Goal: Information Seeking & Learning: Learn about a topic

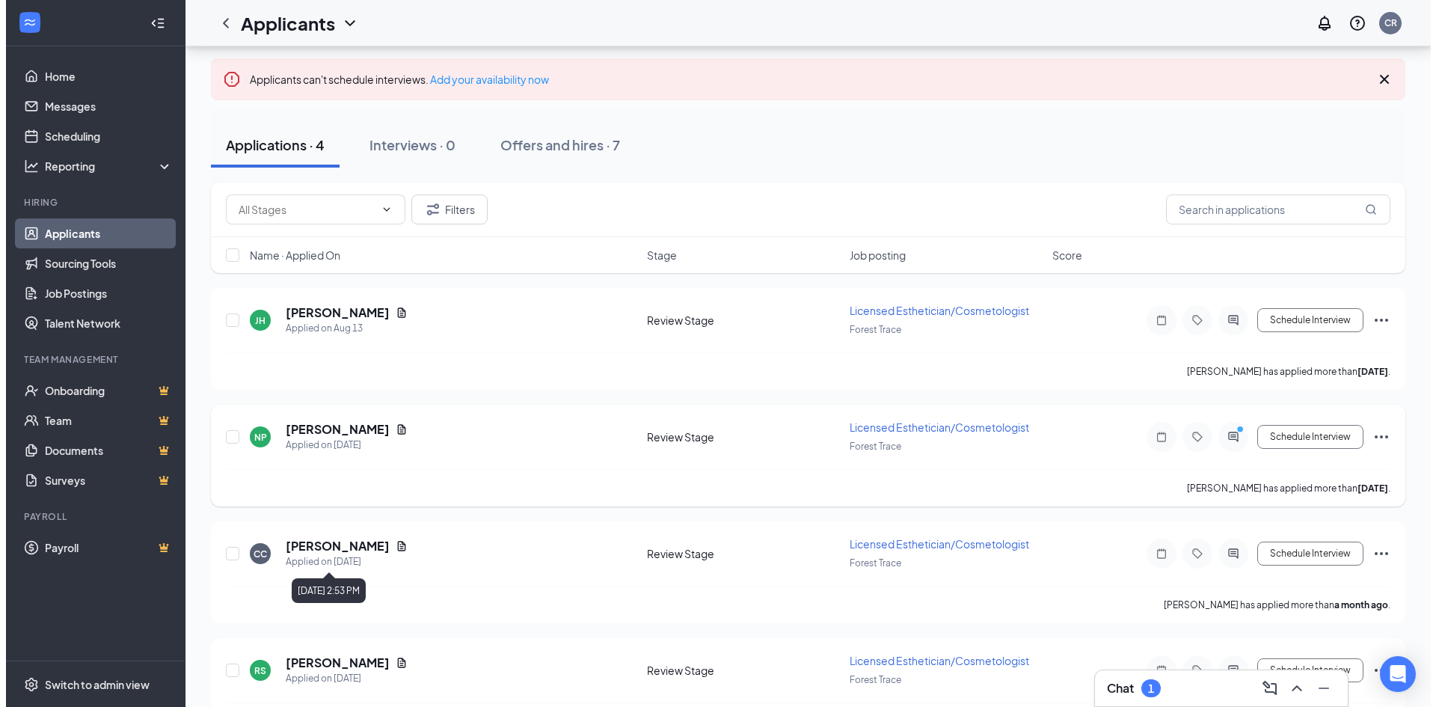
scroll to position [124, 0]
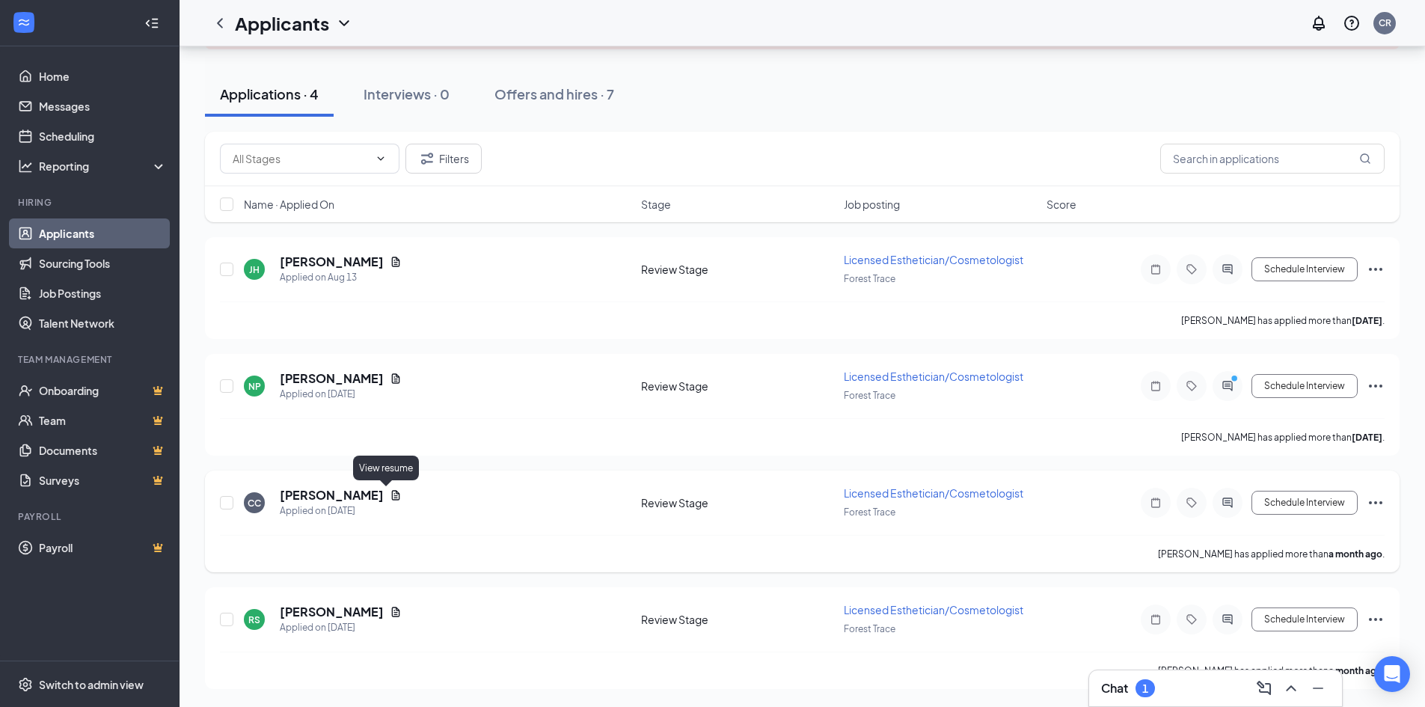
click at [392, 494] on icon "Document" at bounding box center [396, 495] width 8 height 10
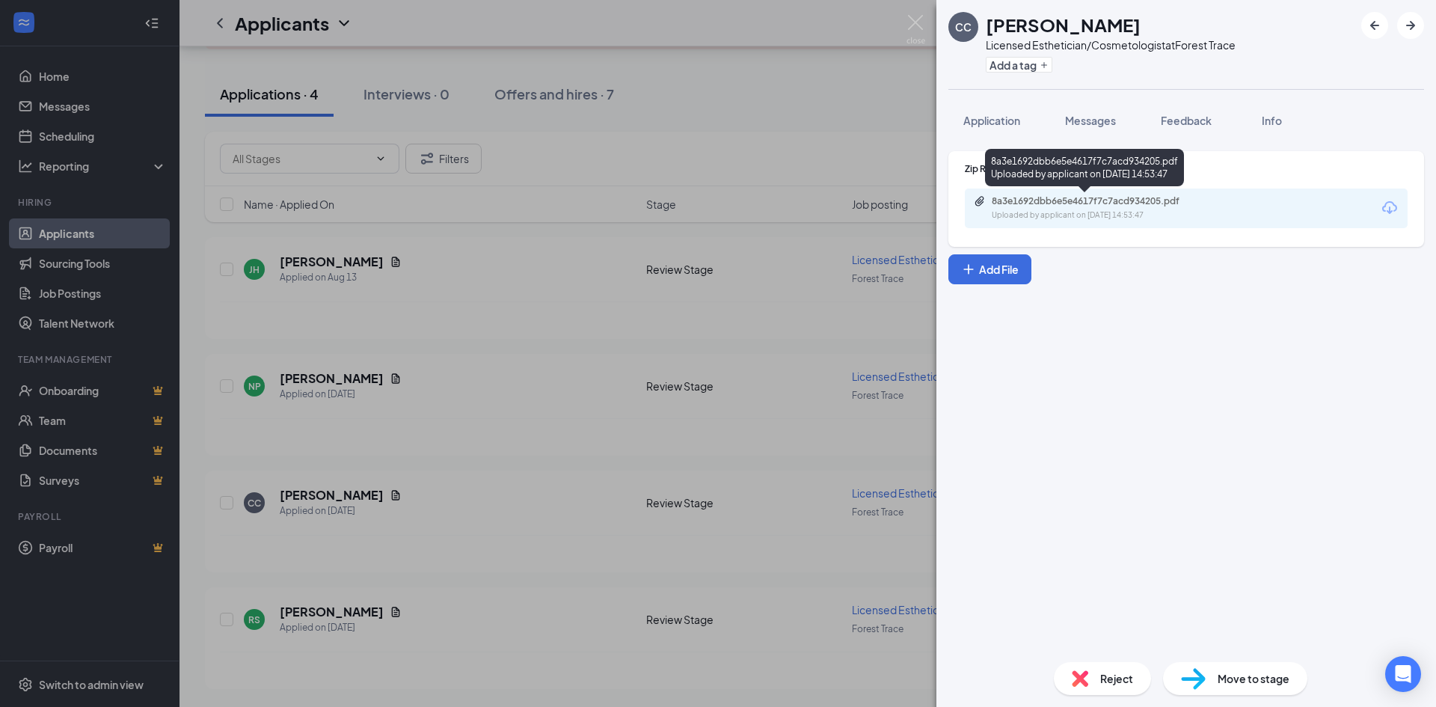
click at [1141, 217] on div "Uploaded by applicant on [DATE] 14:53:47" at bounding box center [1104, 215] width 224 height 12
click at [1002, 117] on span "Application" at bounding box center [992, 120] width 57 height 13
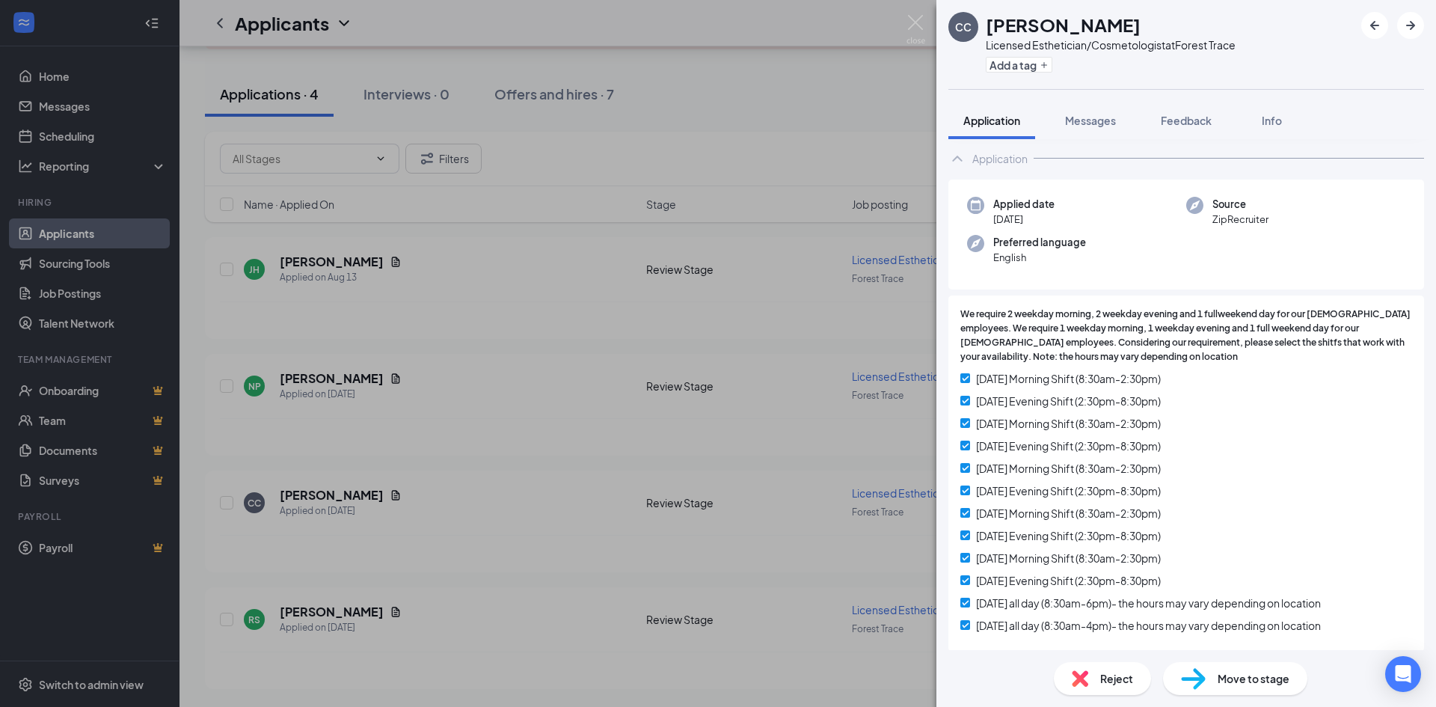
scroll to position [224, 0]
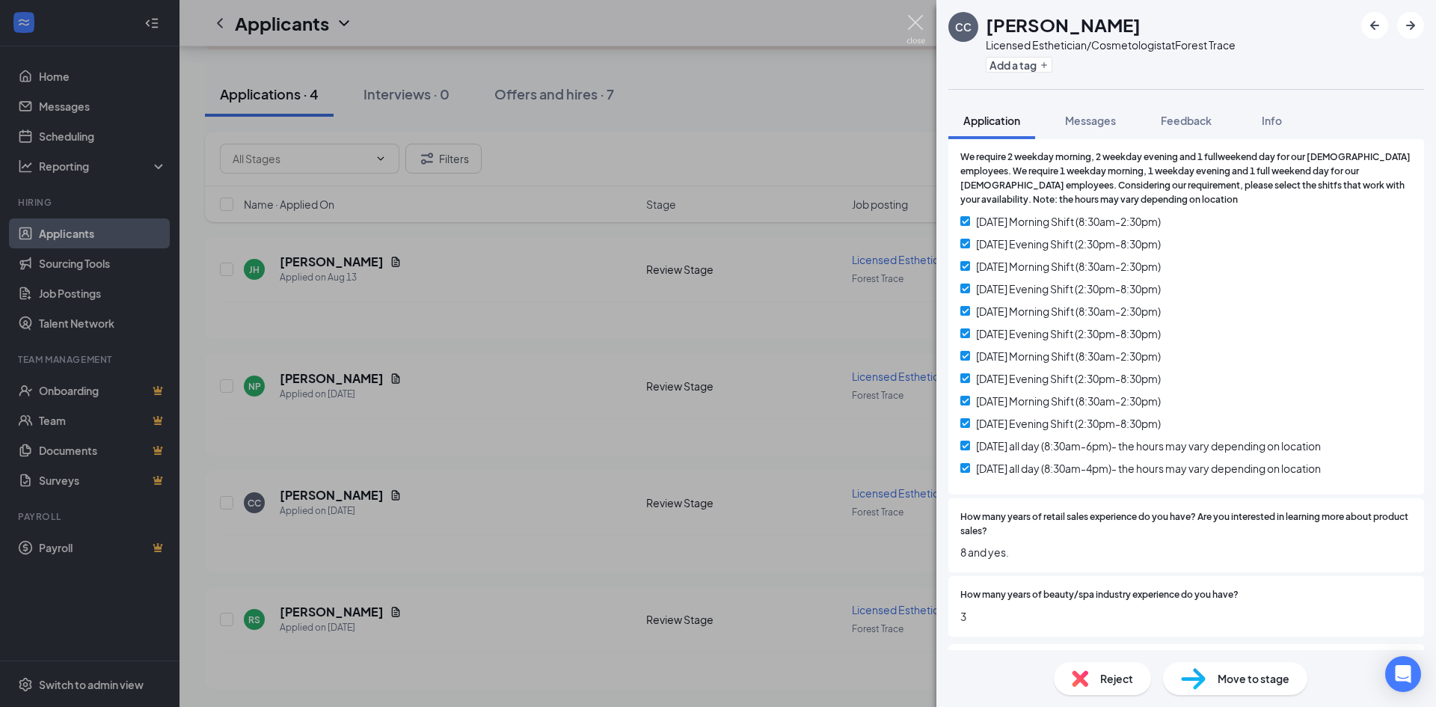
click at [923, 28] on img at bounding box center [916, 29] width 19 height 29
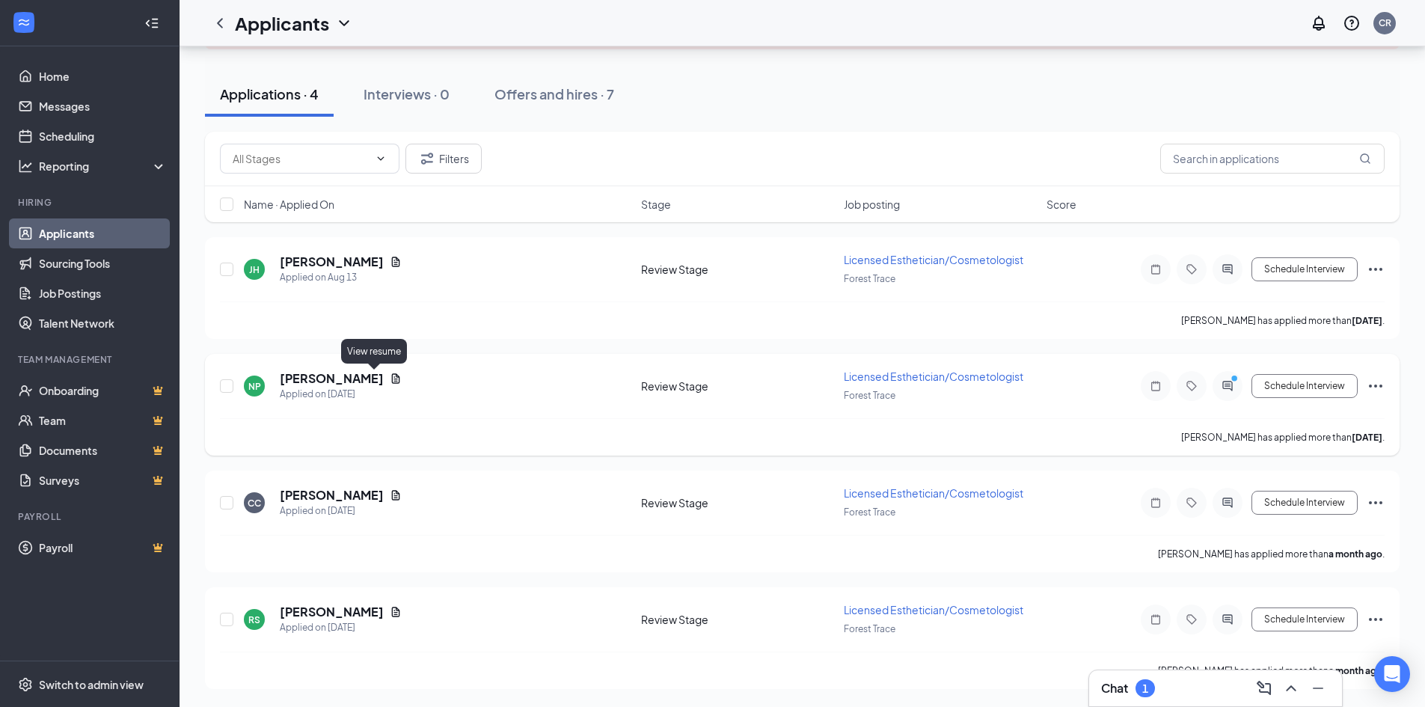
click at [390, 375] on icon "Document" at bounding box center [396, 379] width 12 height 12
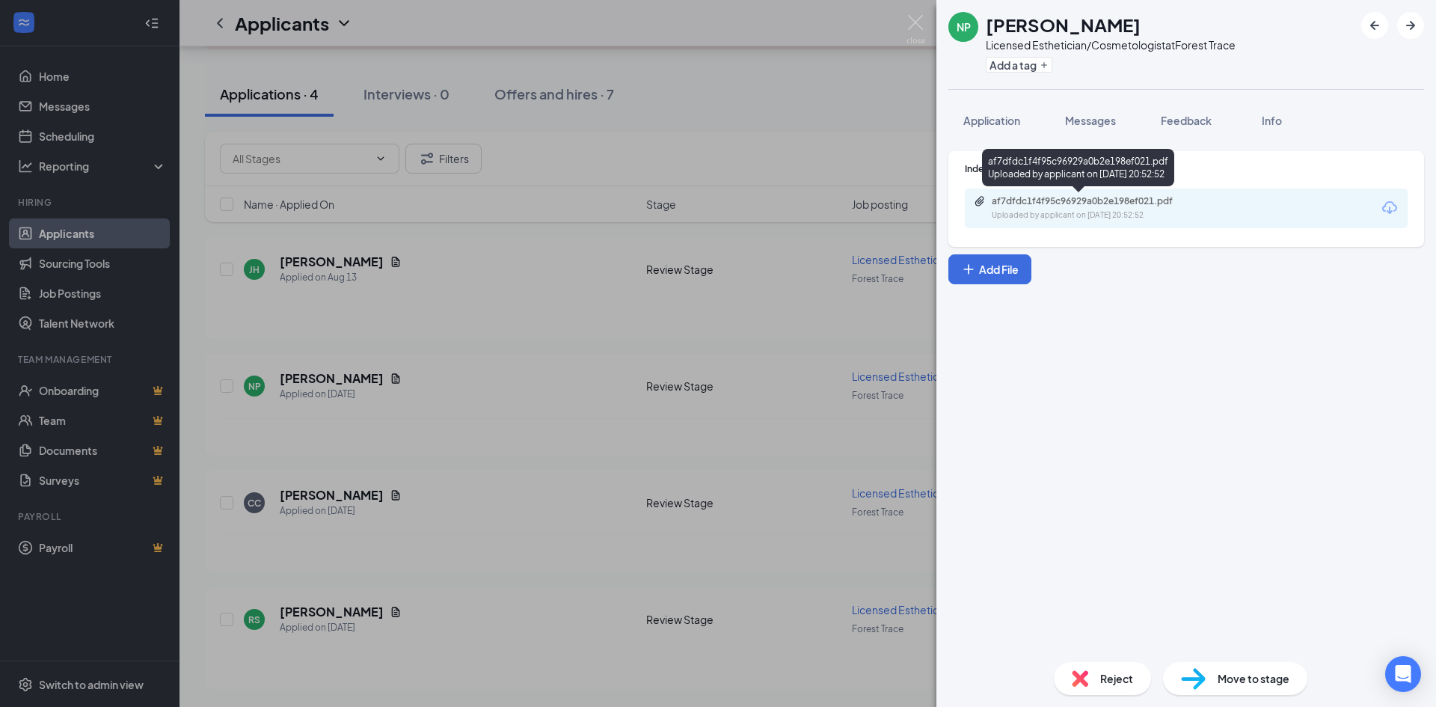
click at [1004, 211] on div "Uploaded by applicant on [DATE] 20:52:52" at bounding box center [1104, 215] width 224 height 12
click at [985, 117] on span "Application" at bounding box center [992, 120] width 57 height 13
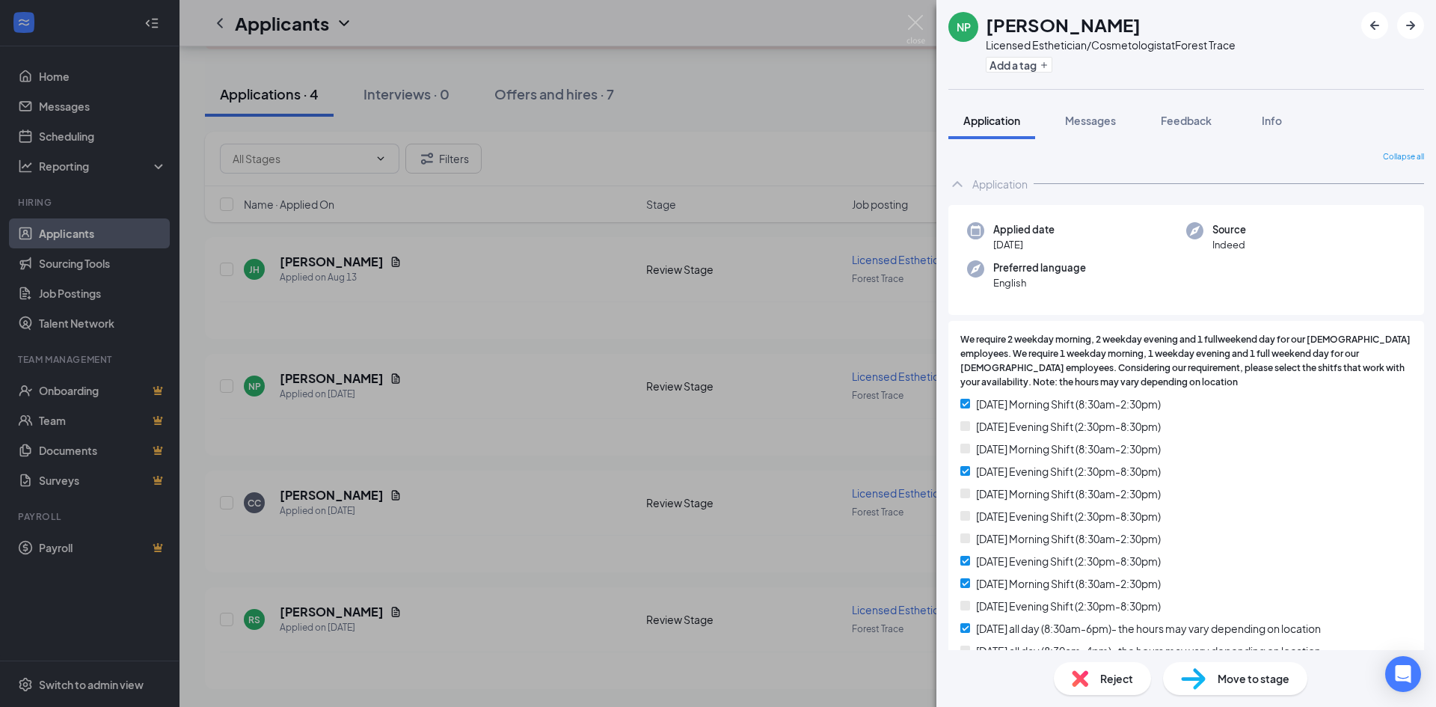
click at [468, 291] on div "NP [PERSON_NAME] Licensed Esthetician/Cosmetologist at [GEOGRAPHIC_DATA] Add a …" at bounding box center [718, 353] width 1436 height 707
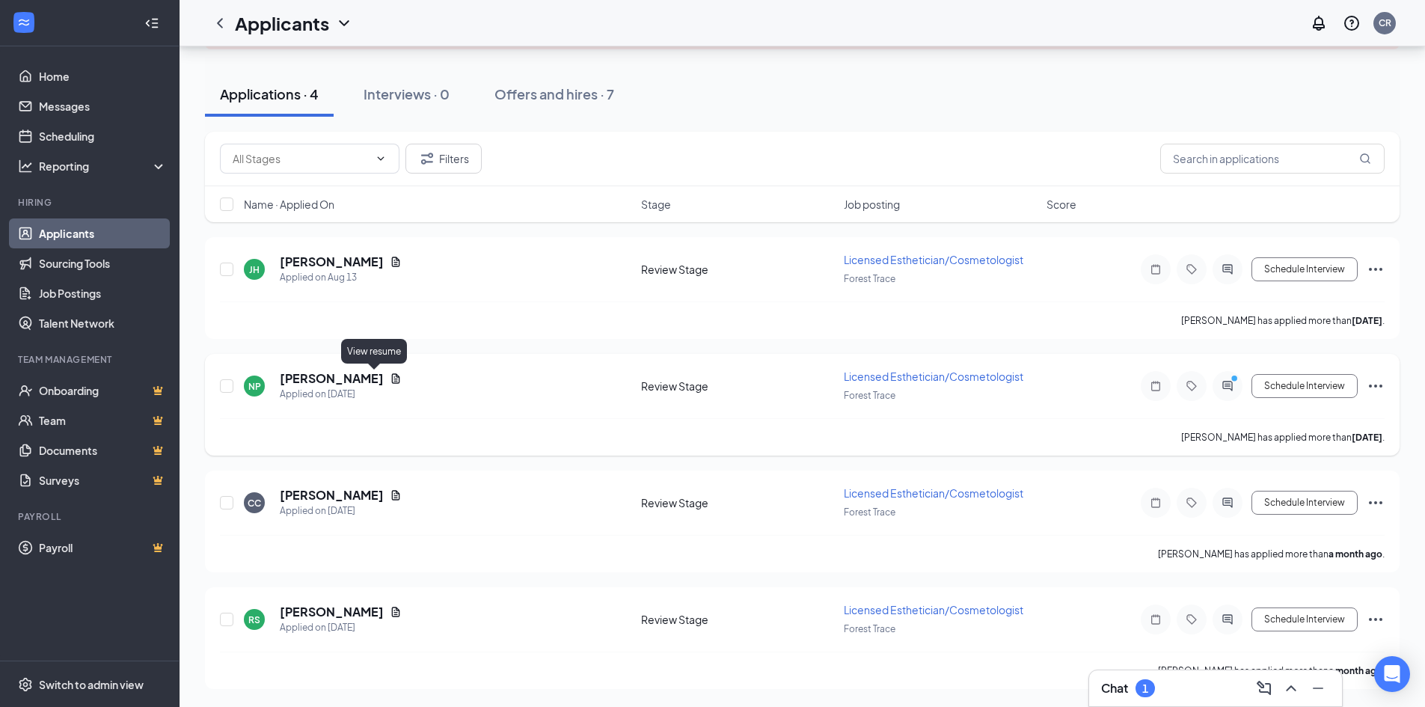
click at [390, 378] on icon "Document" at bounding box center [396, 379] width 12 height 12
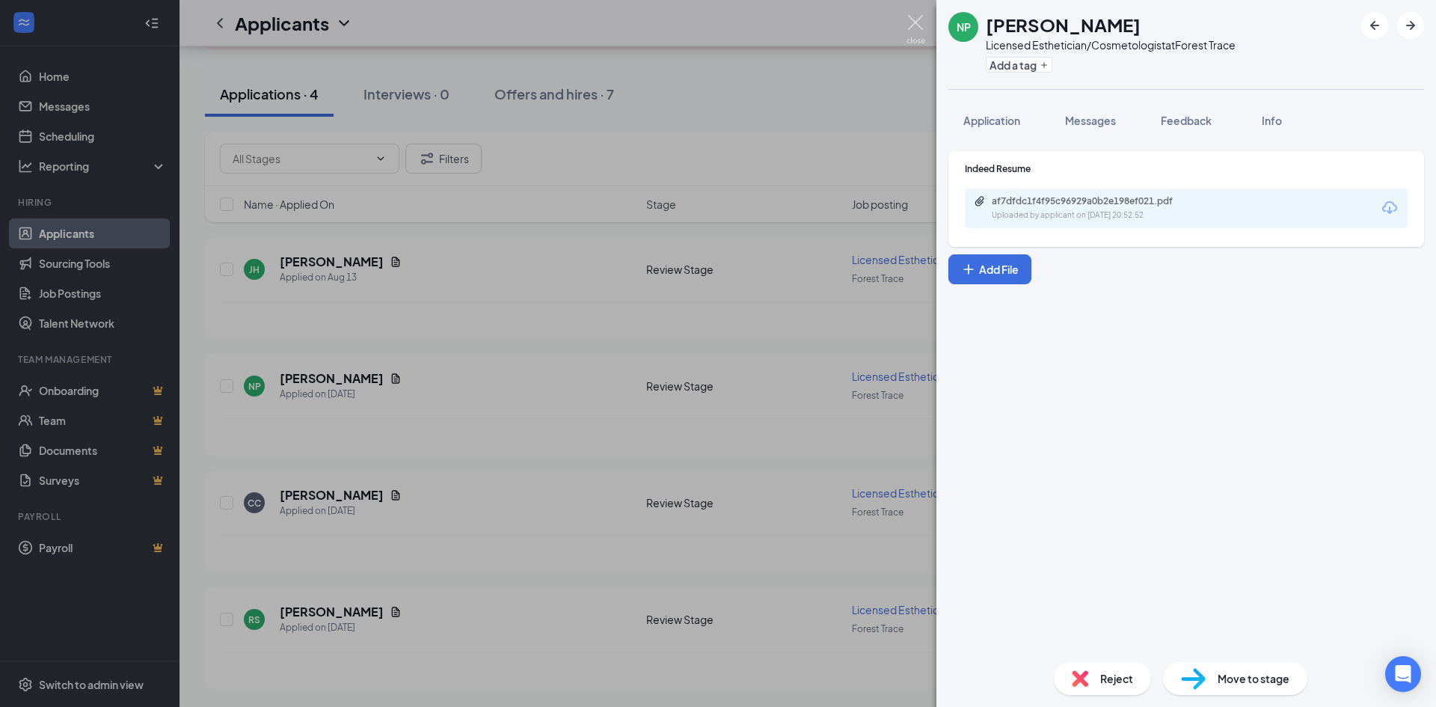
drag, startPoint x: 921, startPoint y: 24, endPoint x: 839, endPoint y: 102, distance: 113.3
click at [921, 24] on img at bounding box center [916, 29] width 19 height 29
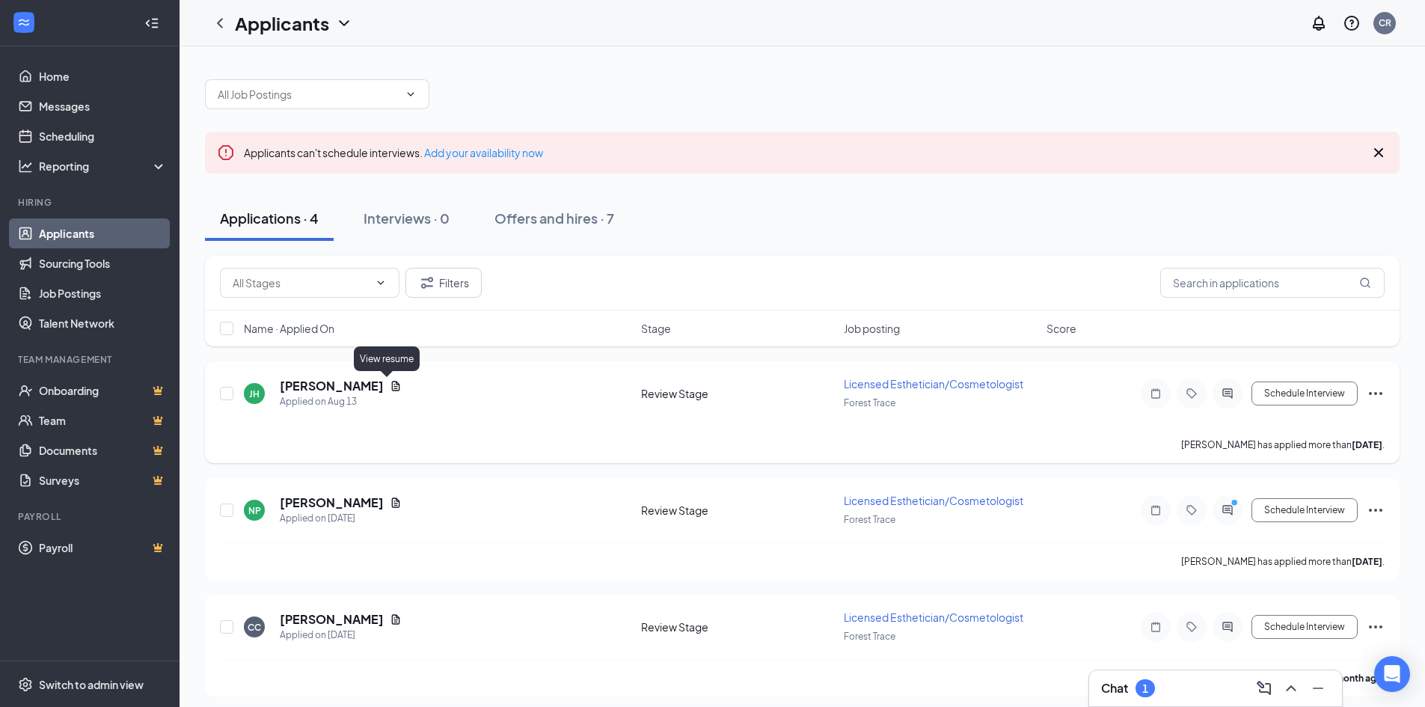
click at [392, 389] on icon "Document" at bounding box center [396, 386] width 8 height 10
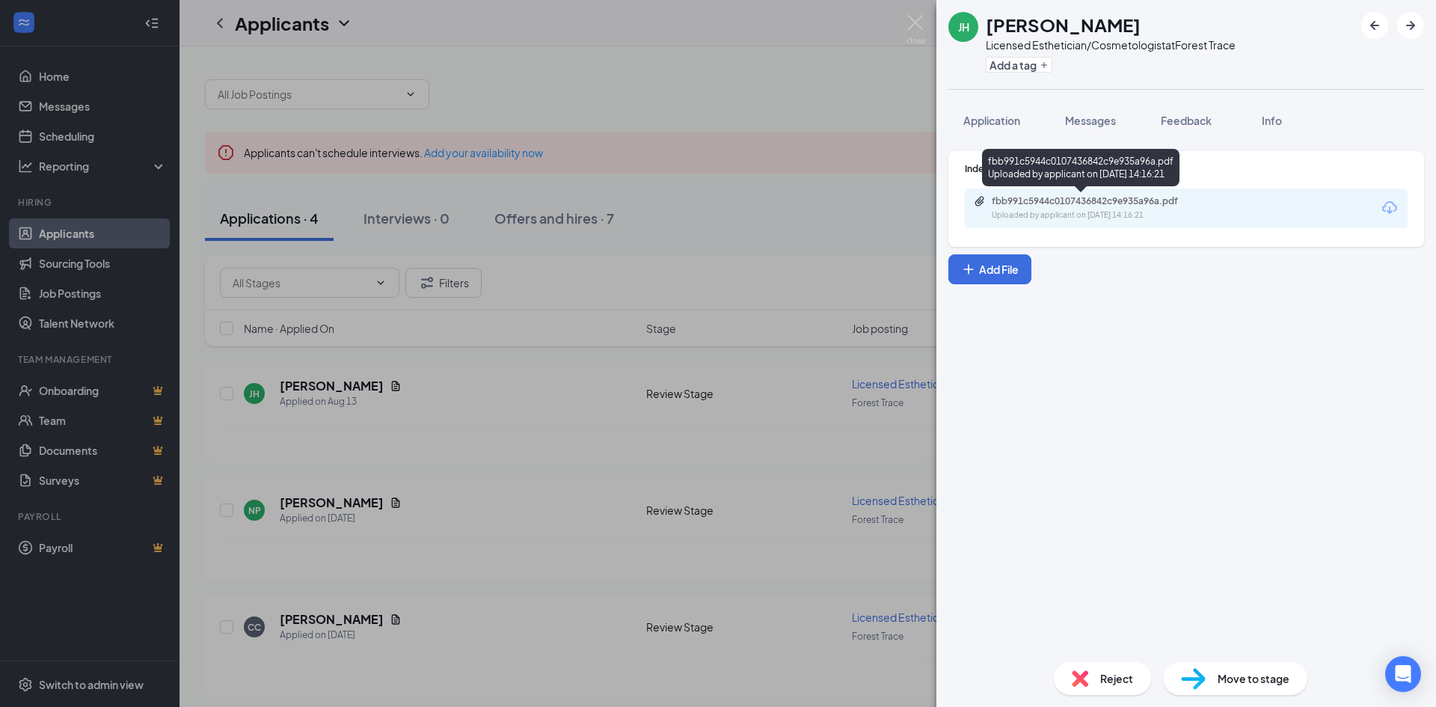
click at [1117, 200] on div "fbb991c5944c0107436842c9e935a96a.pdf" at bounding box center [1096, 201] width 209 height 12
drag, startPoint x: 444, startPoint y: 370, endPoint x: 257, endPoint y: 328, distance: 191.7
click at [441, 369] on div "[PERSON_NAME] Licensed Esthetician/Cosmetologist at [GEOGRAPHIC_DATA] Add a tag…" at bounding box center [718, 353] width 1436 height 707
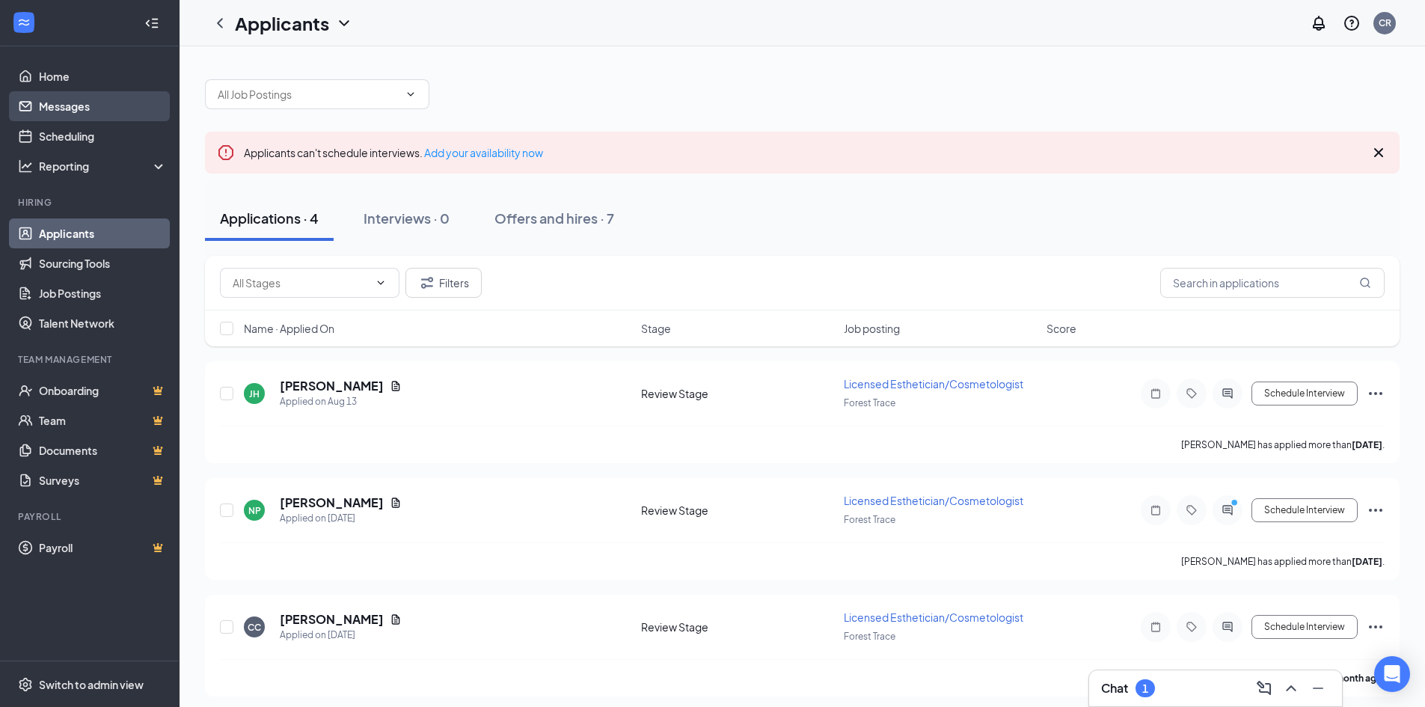
click at [47, 108] on link "Messages" at bounding box center [103, 106] width 128 height 30
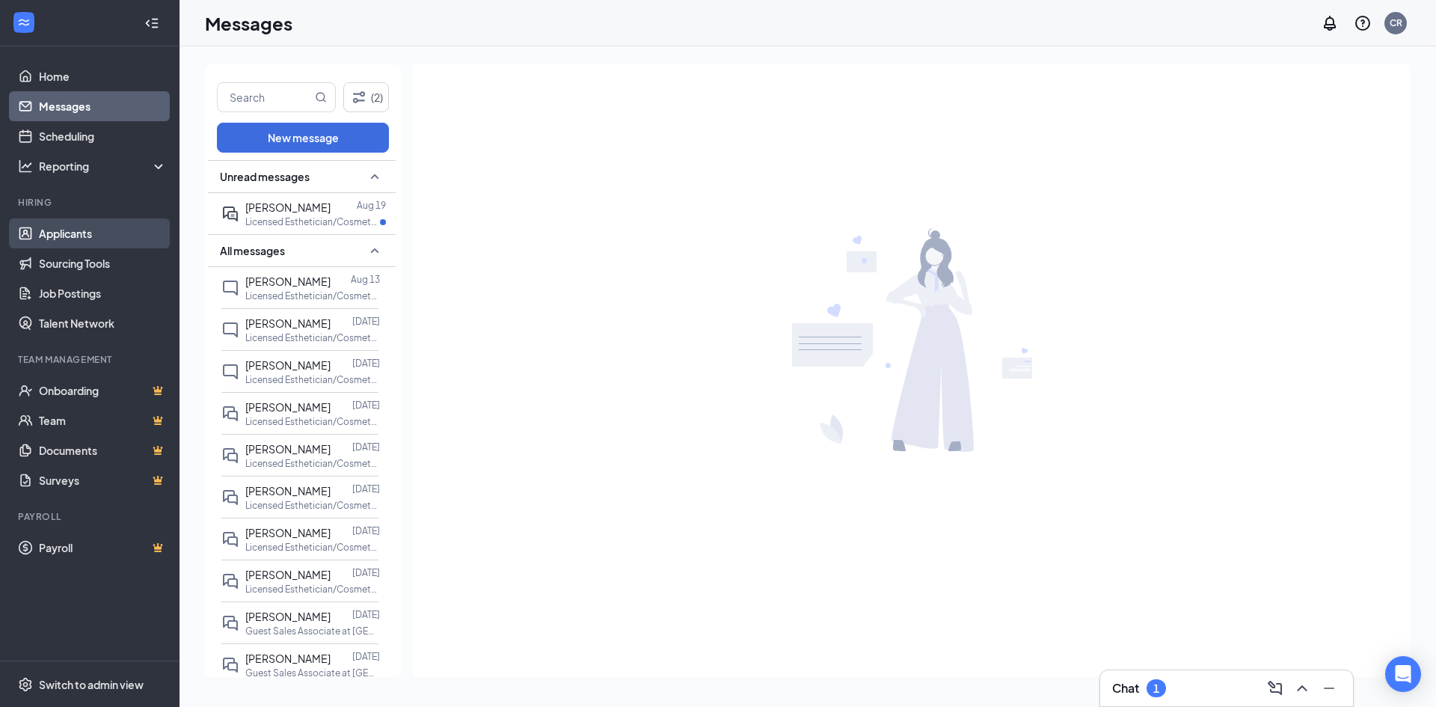
click at [75, 233] on link "Applicants" at bounding box center [103, 233] width 128 height 30
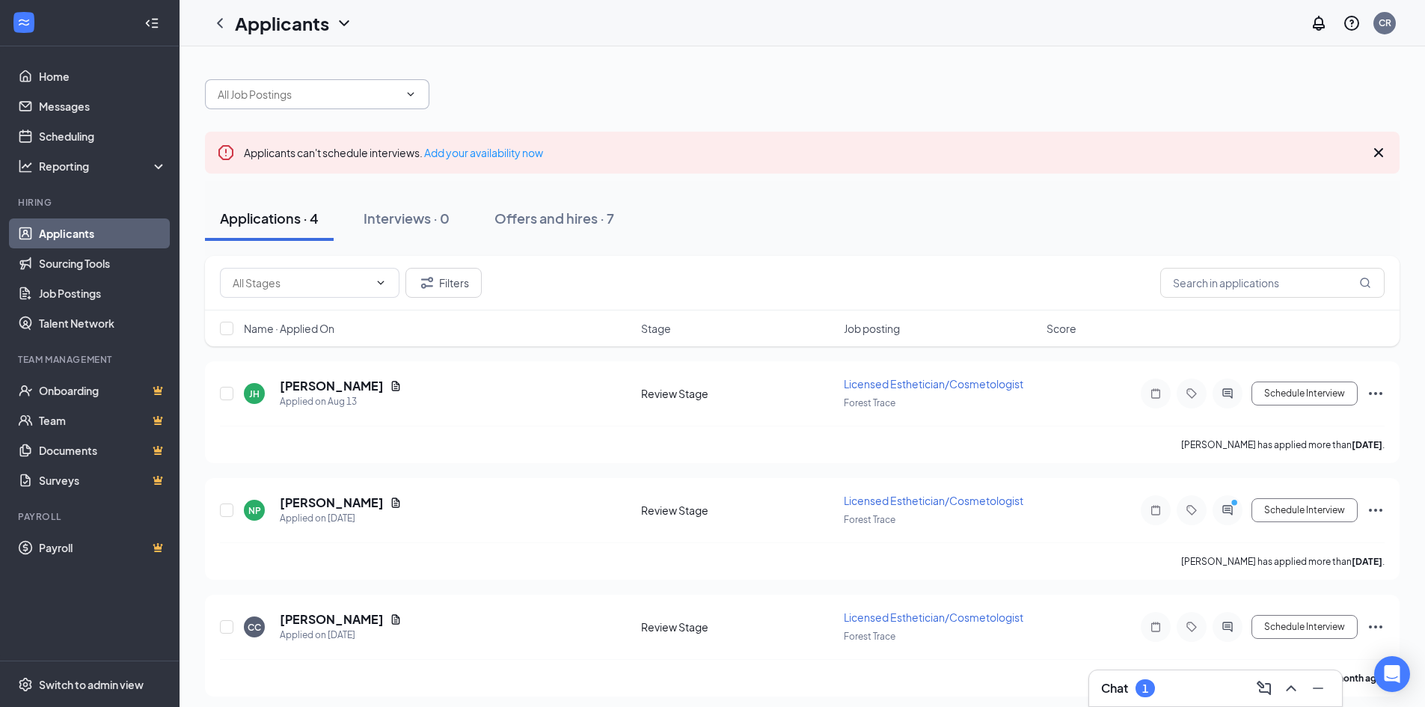
click at [359, 100] on input "text" at bounding box center [308, 94] width 181 height 16
click at [339, 169] on div "Licensed Esthetician/Cosmetologist (Forest Trace)" at bounding box center [317, 172] width 200 height 33
type input "Licensed Esthetician/Cosmetologist (Forest Trace)"
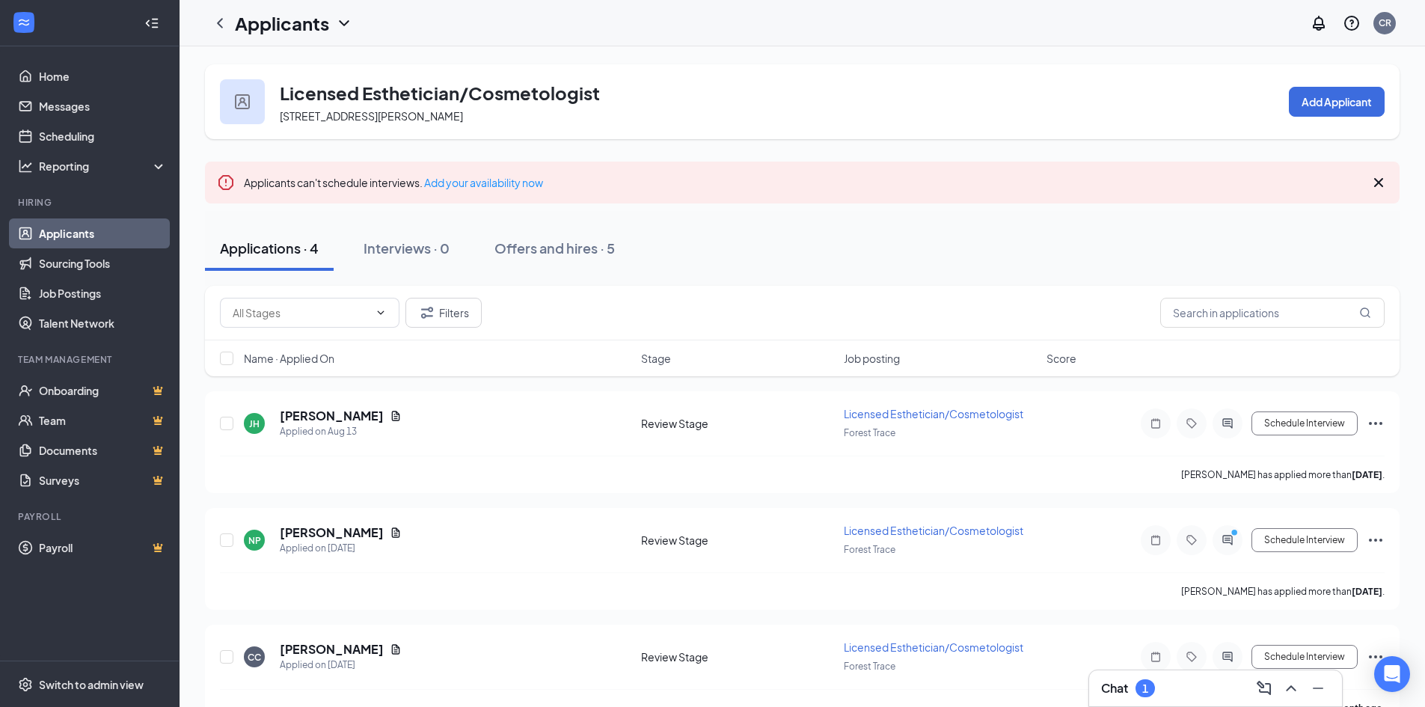
click at [1388, 180] on div "Applicants can't schedule interviews. Add your availability now" at bounding box center [802, 183] width 1195 height 42
click at [1383, 180] on icon "Cross" at bounding box center [1379, 183] width 18 height 18
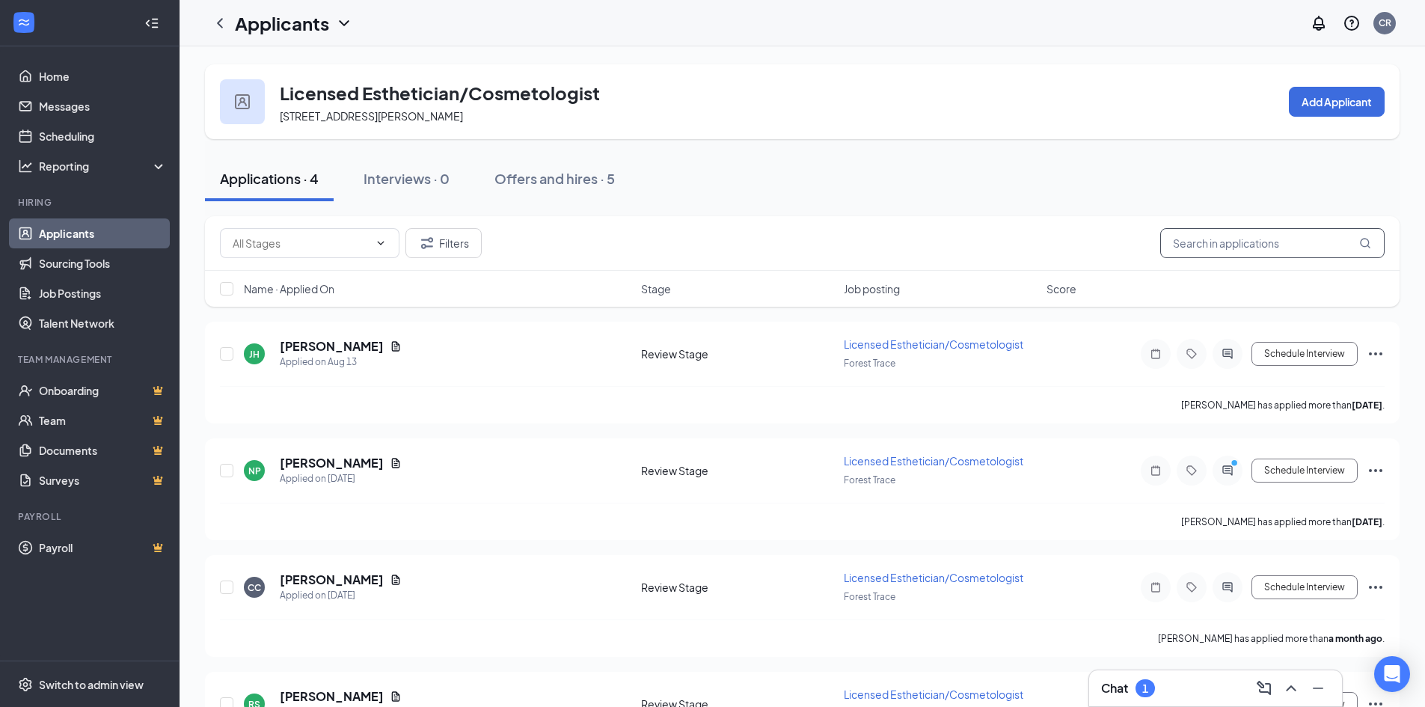
click at [1222, 249] on input "text" at bounding box center [1272, 243] width 224 height 30
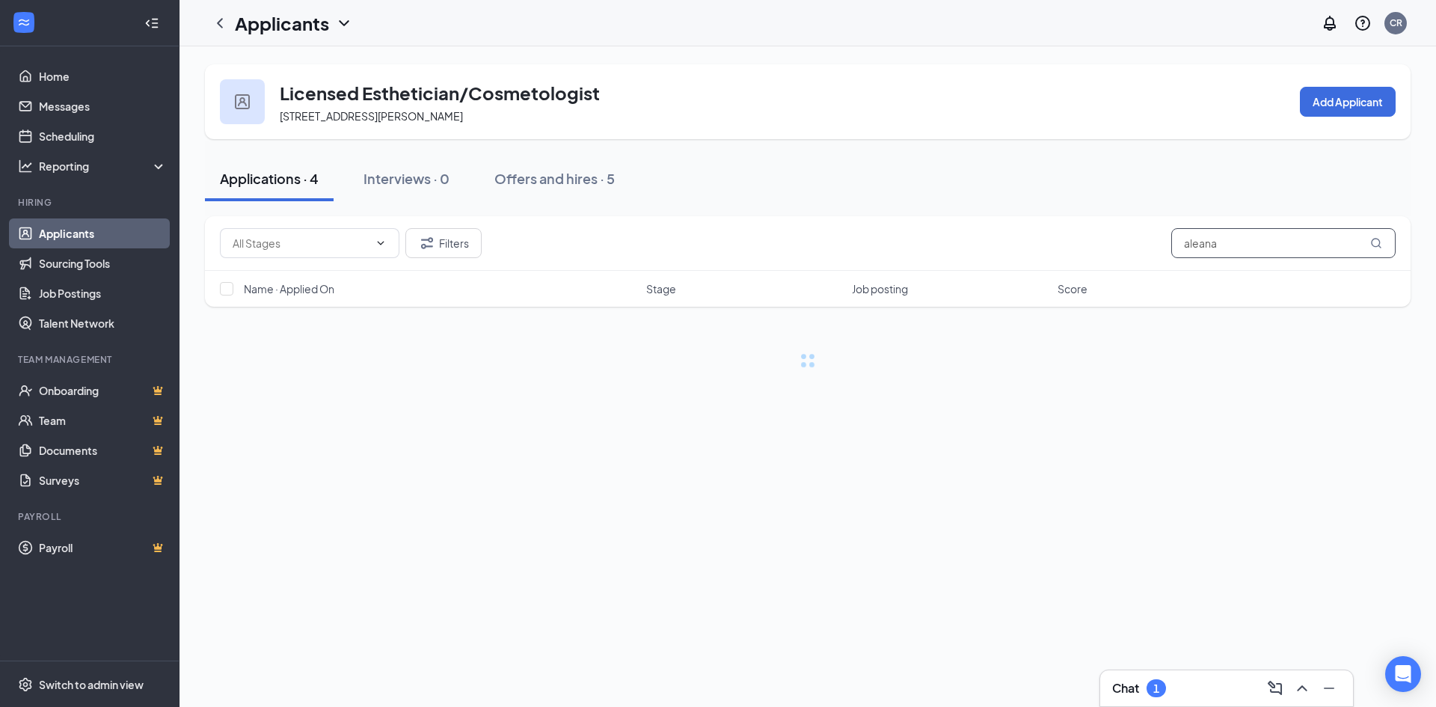
type input "aleana"
click at [1247, 253] on input "aleana" at bounding box center [1284, 243] width 224 height 30
click at [1245, 246] on input "aleana" at bounding box center [1284, 243] width 224 height 30
